Goal: Task Accomplishment & Management: Manage account settings

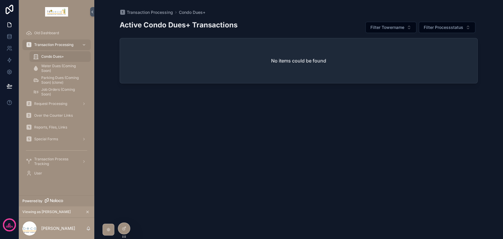
click at [56, 127] on span "Reports, Files, Links" at bounding box center [50, 127] width 33 height 5
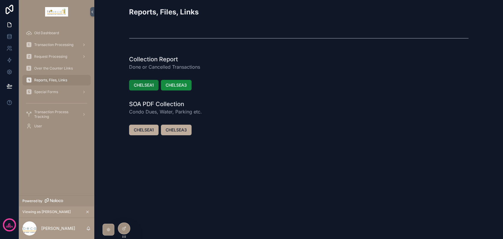
click at [147, 86] on span "CHELSEA1" at bounding box center [144, 85] width 20 height 6
click at [127, 213] on div at bounding box center [123, 215] width 9 height 9
click at [125, 215] on icon at bounding box center [124, 215] width 5 height 5
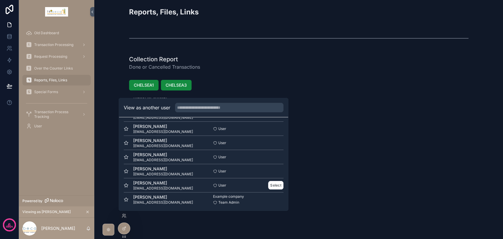
scroll to position [43, 0]
click at [268, 172] on button "Select" at bounding box center [275, 171] width 15 height 9
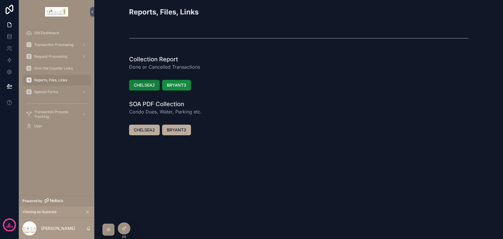
click at [146, 87] on span "CHELSEA2" at bounding box center [144, 85] width 21 height 6
click at [122, 217] on icon at bounding box center [123, 216] width 2 height 1
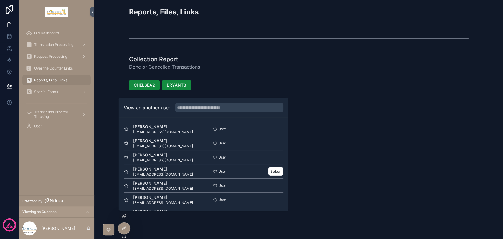
click at [262, 172] on div "User Select" at bounding box center [244, 171] width 80 height 9
click at [278, 172] on button "Select" at bounding box center [275, 171] width 15 height 9
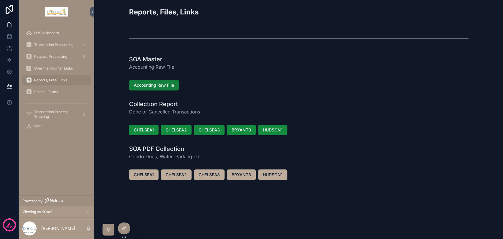
click at [141, 87] on span "Accounting Raw File" at bounding box center [154, 85] width 40 height 6
click at [52, 93] on span "Special Forms" at bounding box center [46, 92] width 24 height 5
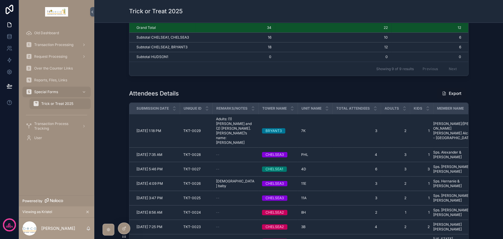
scroll to position [131, 0]
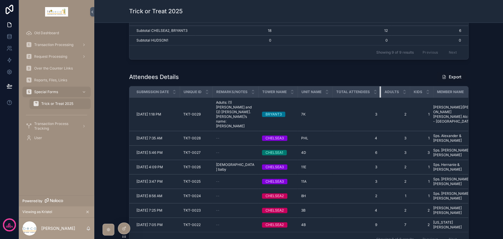
drag, startPoint x: 378, startPoint y: 92, endPoint x: 366, endPoint y: 92, distance: 12.1
click at [367, 92] on th "Total Attendees" at bounding box center [357, 91] width 48 height 11
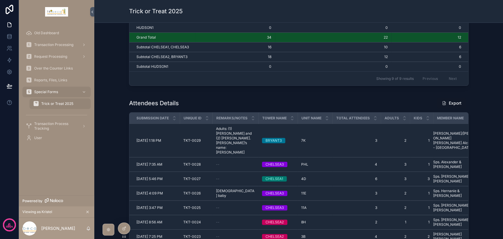
scroll to position [0, 0]
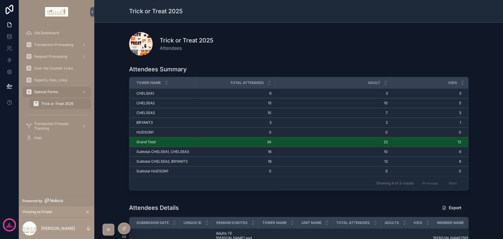
click at [55, 129] on span "Transaction Process Tracking" at bounding box center [55, 125] width 43 height 9
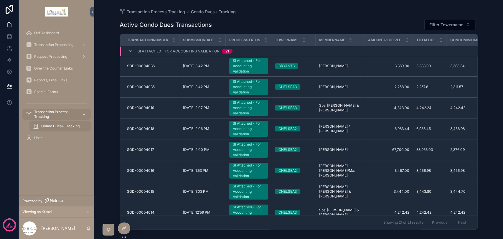
scroll to position [65, 0]
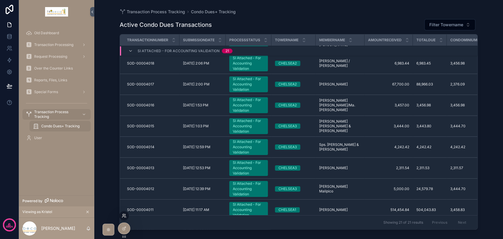
click at [125, 216] on icon at bounding box center [124, 215] width 5 height 5
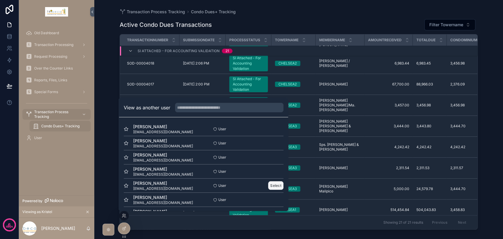
click at [270, 187] on button "Select" at bounding box center [275, 185] width 15 height 9
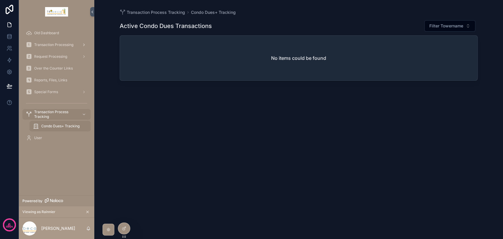
click at [64, 47] on span "Transaction Processing" at bounding box center [53, 44] width 39 height 5
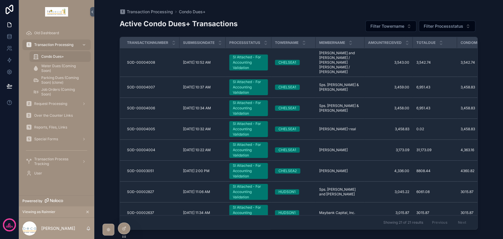
scroll to position [275, 0]
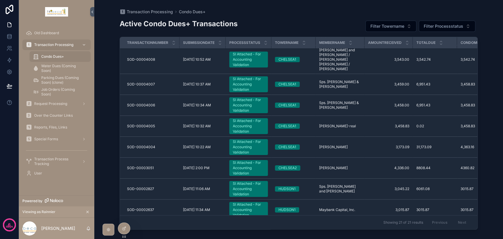
click at [248, 160] on div "SI Attached - For Accounting Validation" at bounding box center [249, 168] width 32 height 16
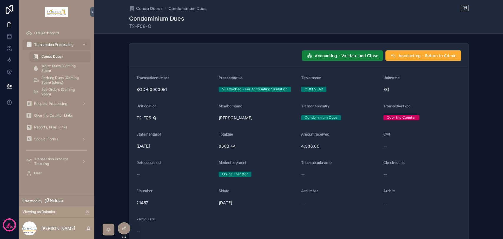
click at [309, 59] on button "Accounting - Validate and Close" at bounding box center [342, 55] width 81 height 11
click at [56, 45] on span "Transaction Processing" at bounding box center [53, 44] width 39 height 5
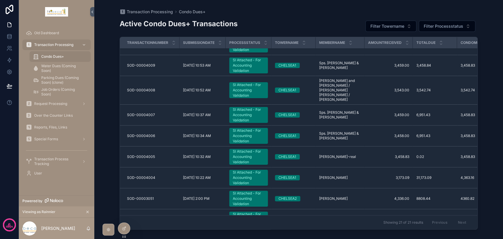
scroll to position [275, 0]
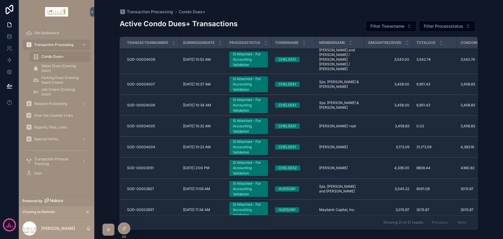
click at [170, 208] on div "SOD-00002637 SOD-00002637" at bounding box center [151, 210] width 49 height 5
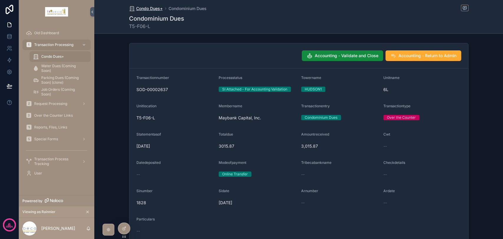
click at [149, 7] on span "Condo Dues+" at bounding box center [149, 9] width 27 height 6
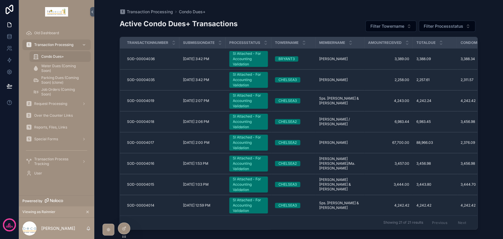
click at [241, 183] on div "SI Attached - For Accounting Validation" at bounding box center [249, 185] width 32 height 16
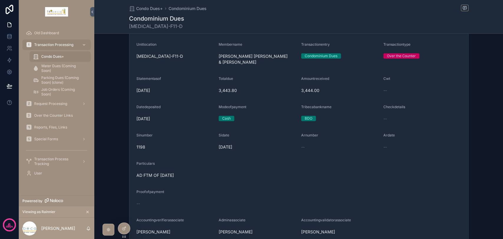
scroll to position [65, 0]
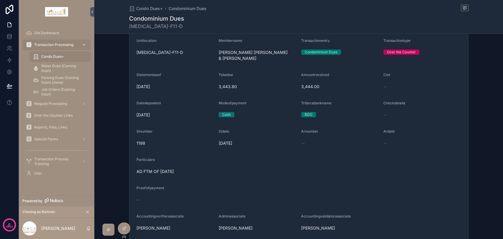
click at [56, 45] on span "Transaction Processing" at bounding box center [53, 44] width 39 height 5
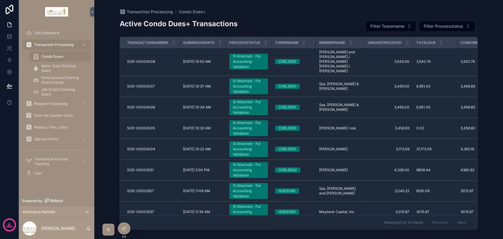
scroll to position [275, 0]
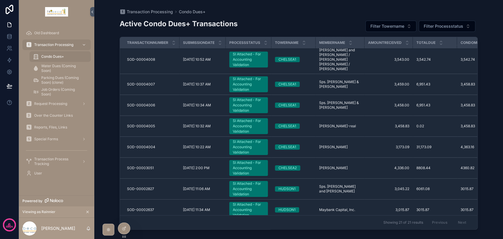
click at [241, 202] on div "SI Attached - For Accounting Validation" at bounding box center [249, 210] width 32 height 16
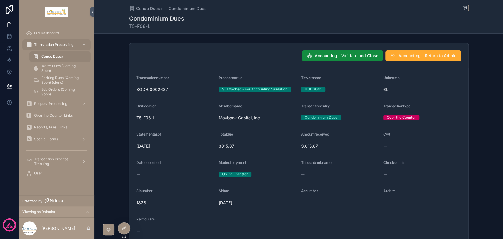
click at [54, 10] on img "scrollable content" at bounding box center [56, 11] width 23 height 9
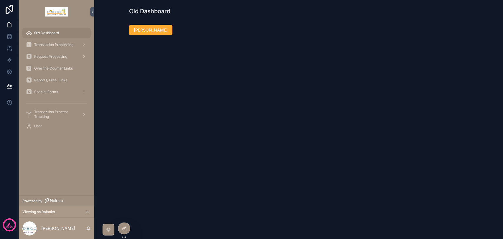
click at [63, 45] on span "Transaction Processing" at bounding box center [53, 44] width 39 height 5
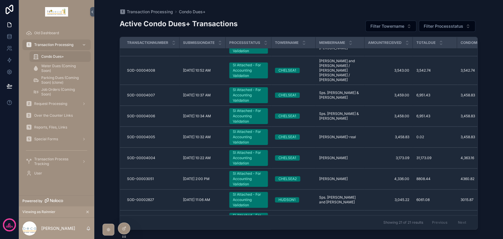
scroll to position [275, 0]
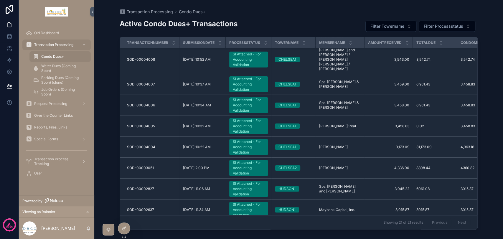
click at [248, 202] on div "SI Attached - For Accounting Validation" at bounding box center [249, 210] width 32 height 16
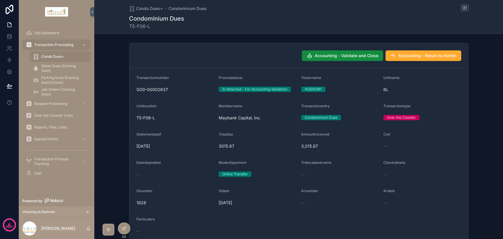
scroll to position [33, 0]
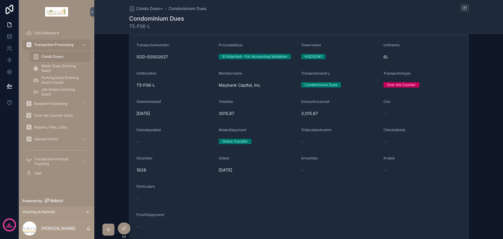
click at [45, 30] on div "Old Dashboard" at bounding box center [56, 32] width 61 height 9
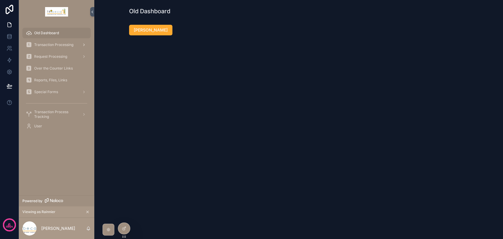
click at [61, 43] on span "Transaction Processing" at bounding box center [53, 44] width 39 height 5
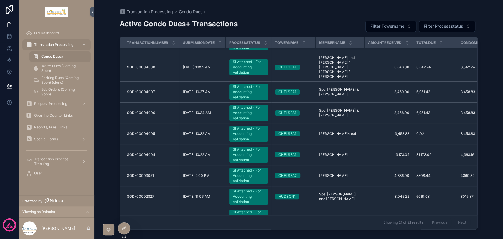
scroll to position [275, 0]
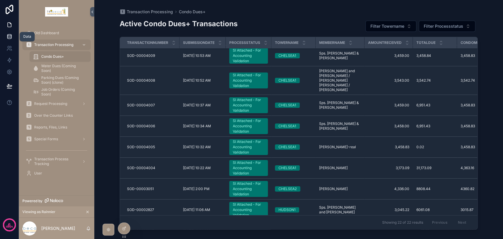
click at [9, 41] on link at bounding box center [9, 37] width 19 height 12
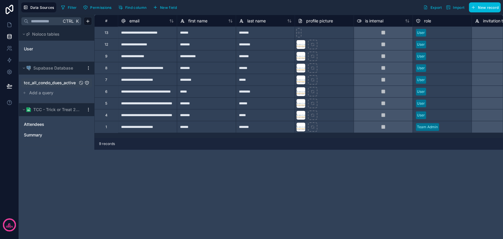
click at [53, 82] on span "tcc_all_condo_dues_active" at bounding box center [50, 83] width 52 height 6
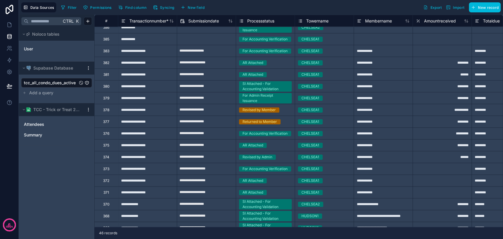
scroll to position [347, 0]
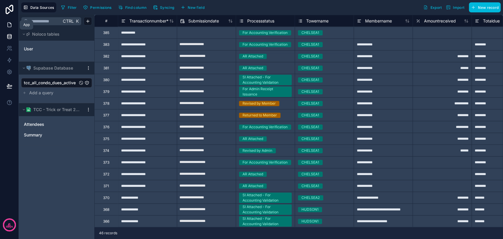
click at [7, 29] on link at bounding box center [9, 25] width 19 height 12
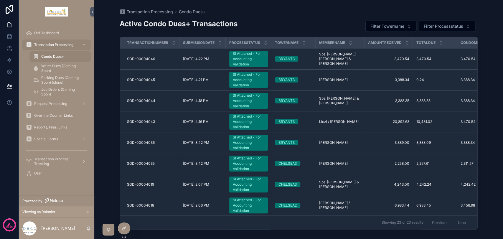
click at [52, 129] on span "Reports, Files, Links" at bounding box center [50, 127] width 33 height 5
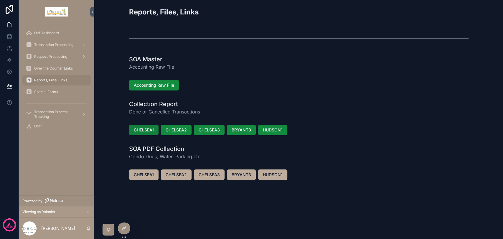
click at [150, 130] on span "CHELSEA1" at bounding box center [144, 130] width 20 height 6
click at [147, 127] on span "CHELSEA1" at bounding box center [144, 130] width 20 height 6
